Goal: Check status

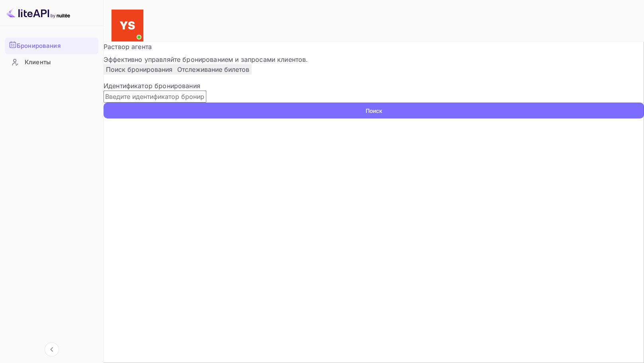
click at [175, 102] on input "text" at bounding box center [155, 96] width 103 height 12
paste input "9754538"
type input "9754538"
click at [382, 115] on ya-tr-span "Поиск" at bounding box center [374, 110] width 17 height 8
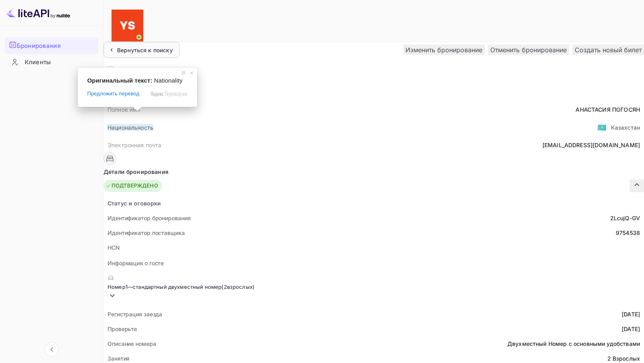
click at [142, 47] on ya-tr-span "Вернуться к поиску" at bounding box center [145, 50] width 56 height 7
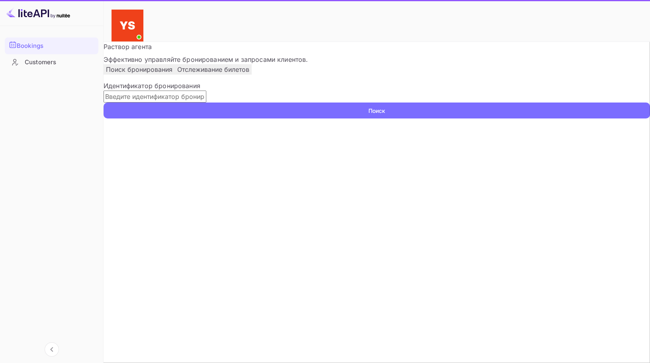
click at [159, 102] on input "text" at bounding box center [155, 96] width 103 height 12
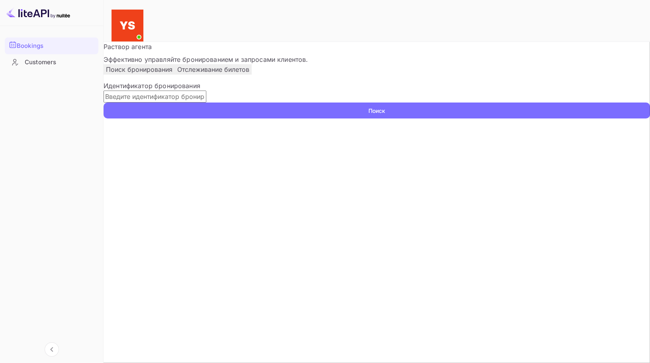
paste input "7939086"
type input "7939086"
click at [104, 102] on button "Поиск" at bounding box center [377, 110] width 547 height 16
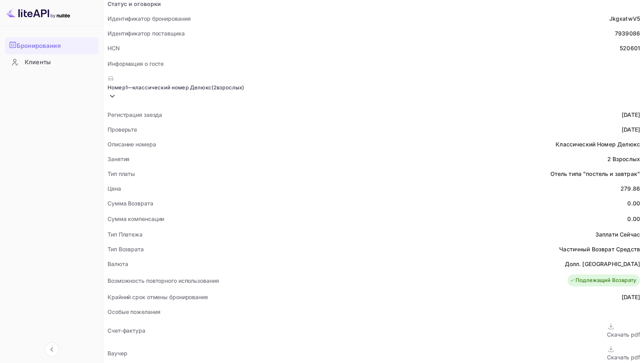
scroll to position [239, 0]
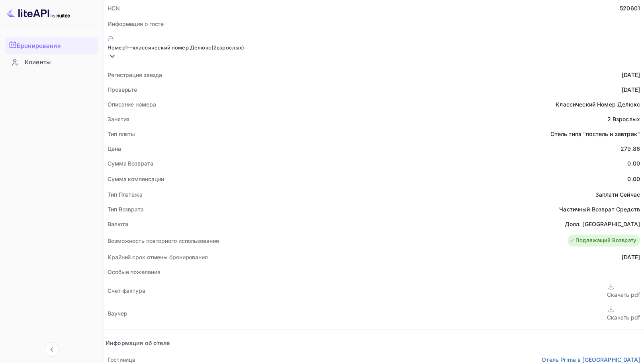
click at [607, 314] on ya-tr-span "Скачать pdf" at bounding box center [623, 317] width 33 height 7
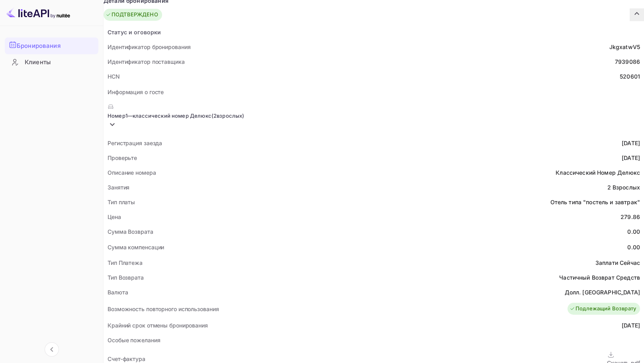
scroll to position [80, 0]
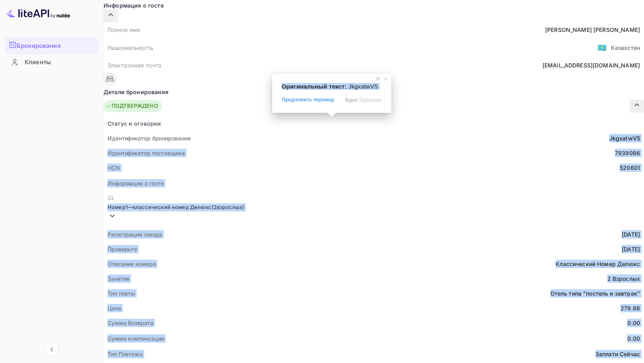
drag, startPoint x: 334, startPoint y: 116, endPoint x: 354, endPoint y: 112, distance: 19.9
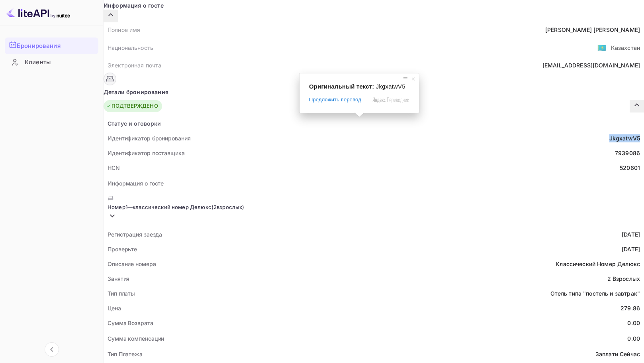
drag, startPoint x: 363, startPoint y: 117, endPoint x: 331, endPoint y: 120, distance: 32.0
click at [331, 131] on div "Идентификатор бронирования JkgxatwV5" at bounding box center [374, 138] width 541 height 15
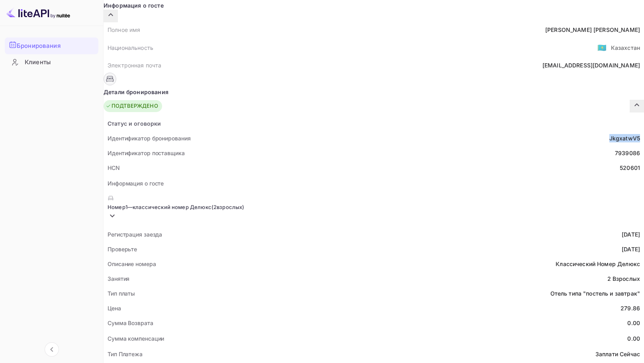
copy ya-tr-span "JkgxatwV5"
drag, startPoint x: 342, startPoint y: 279, endPoint x: 362, endPoint y: 280, distance: 20.0
click at [362, 300] on div "Цена 279.86" at bounding box center [374, 307] width 541 height 15
copy div "279.86"
